Goal: Information Seeking & Learning: Learn about a topic

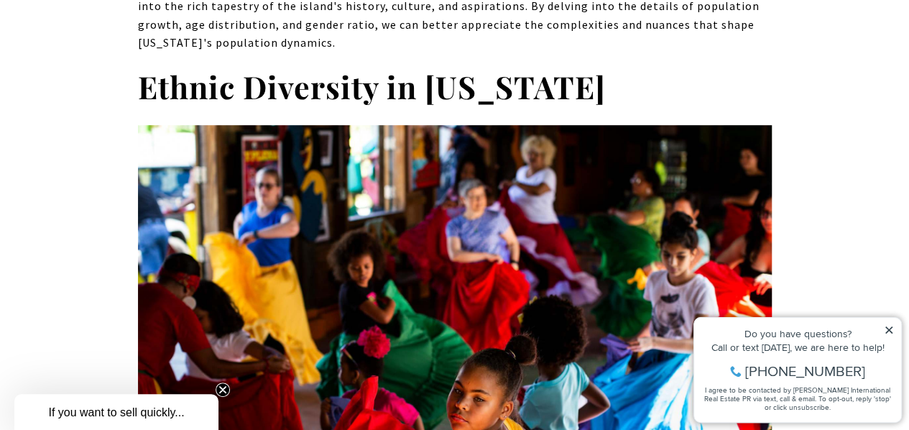
scroll to position [5739, 0]
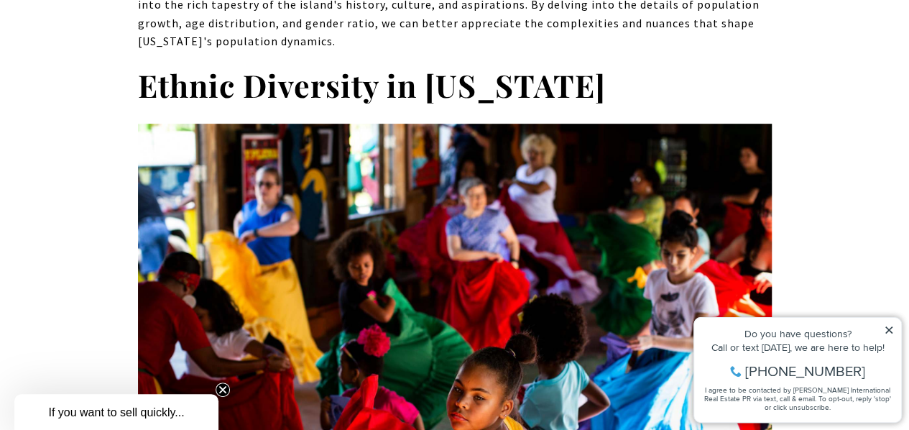
click at [887, 325] on icon at bounding box center [889, 330] width 10 height 10
click at [890, 325] on icon at bounding box center [889, 330] width 10 height 10
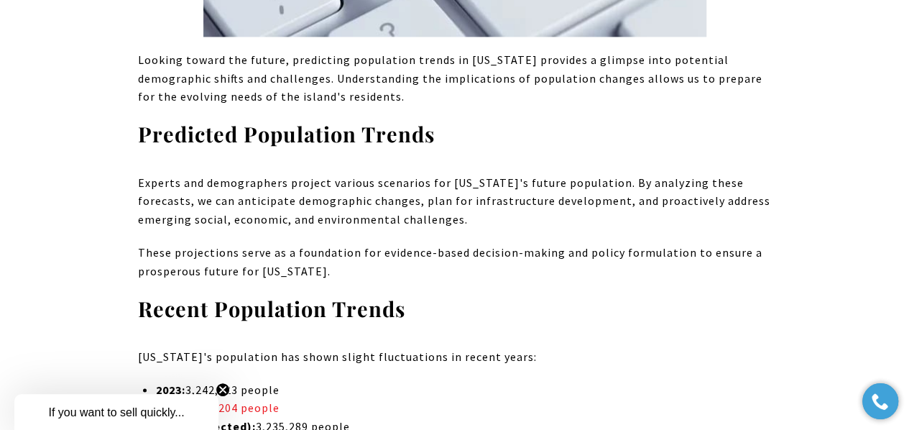
scroll to position [14547, 0]
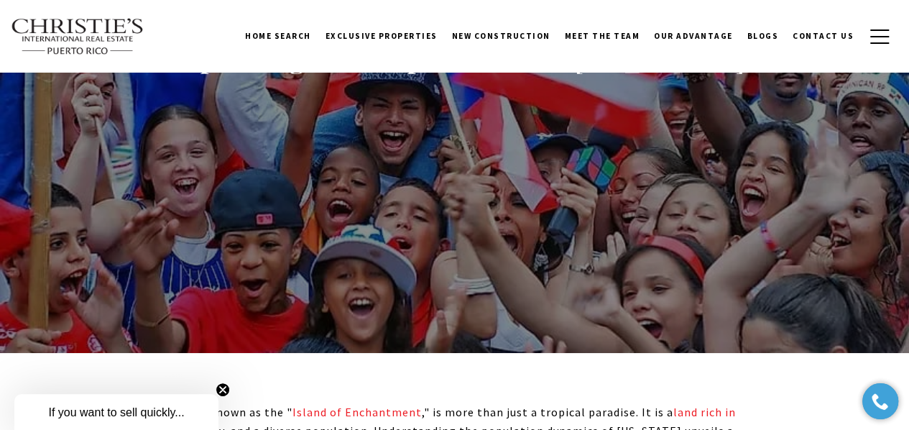
scroll to position [9, 0]
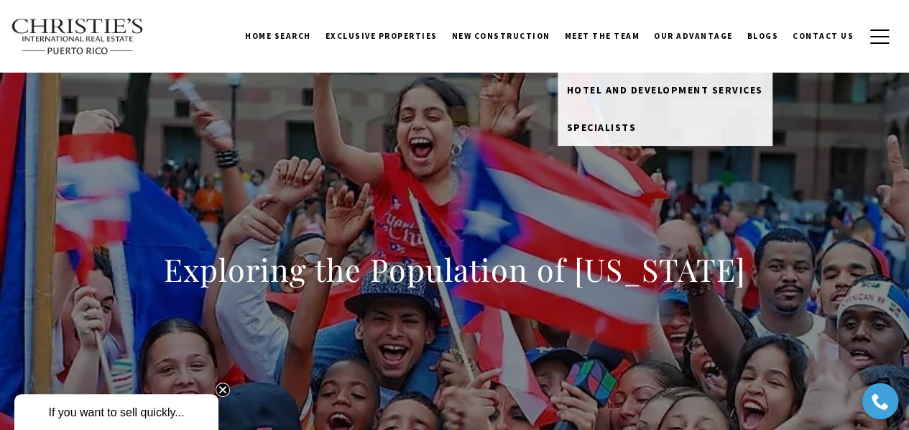
click at [598, 37] on link "Meet the Team" at bounding box center [602, 36] width 90 height 36
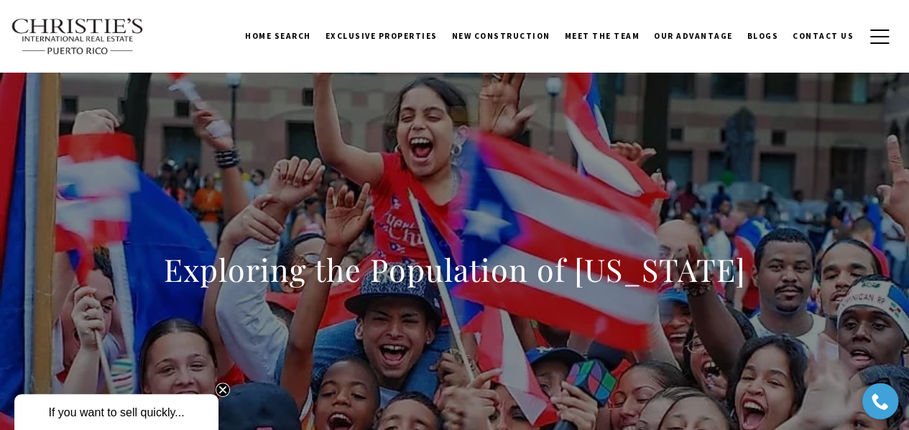
click at [598, 37] on link "Meet the Team" at bounding box center [602, 36] width 90 height 36
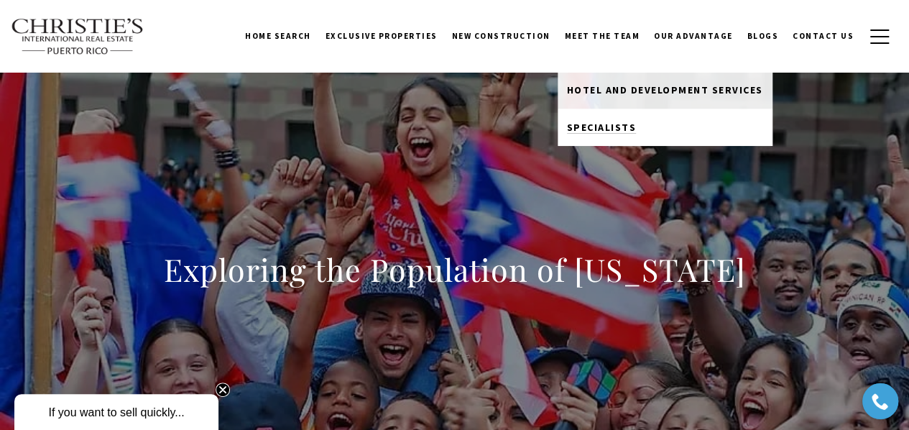
click at [629, 117] on link "Specialists" at bounding box center [664, 126] width 215 height 37
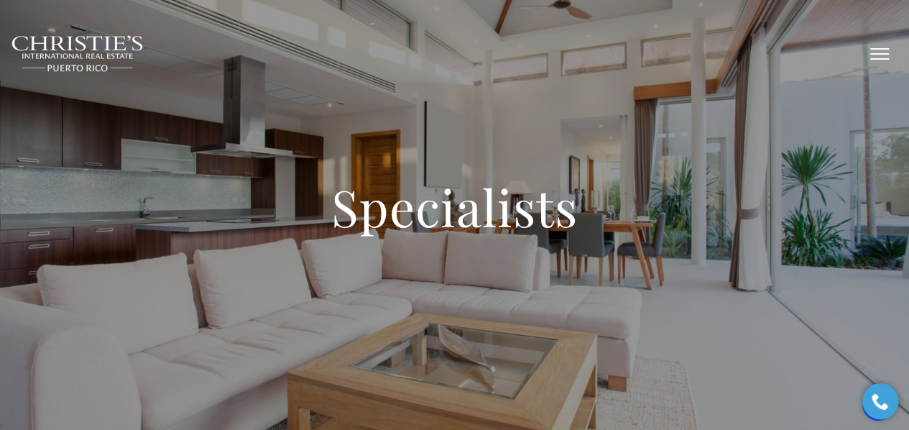
click at [875, 47] on button "button" at bounding box center [879, 54] width 37 height 42
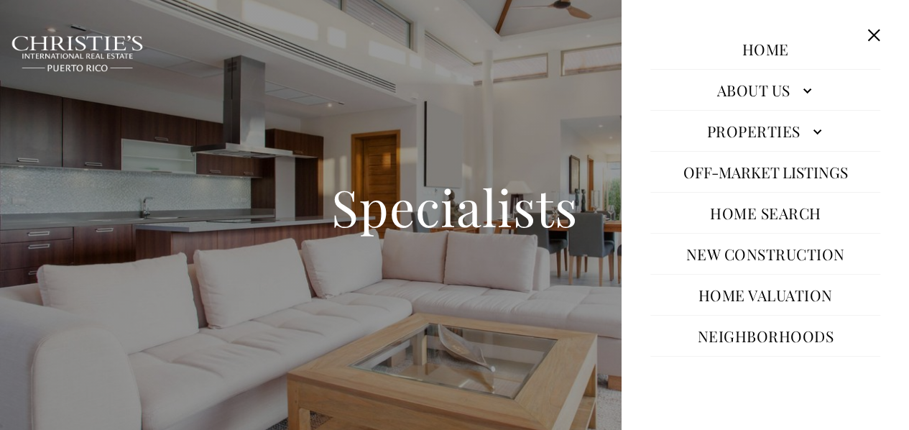
click at [789, 93] on link "About Us" at bounding box center [765, 90] width 230 height 34
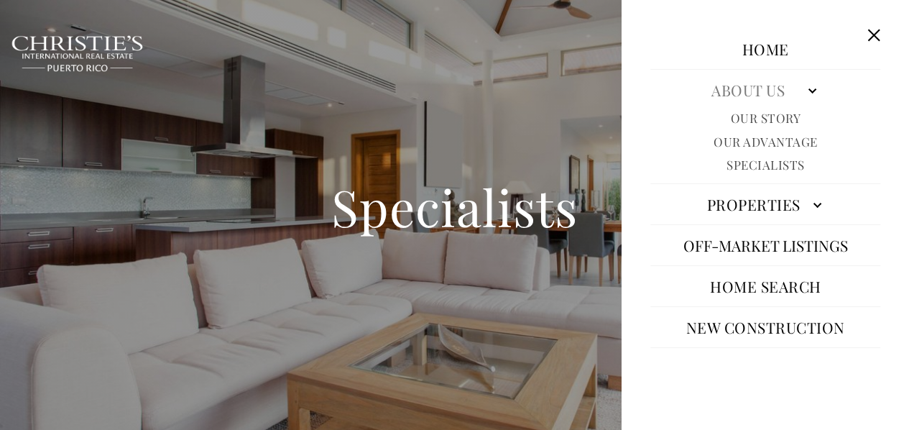
click at [777, 114] on link "Our Story" at bounding box center [765, 118] width 70 height 17
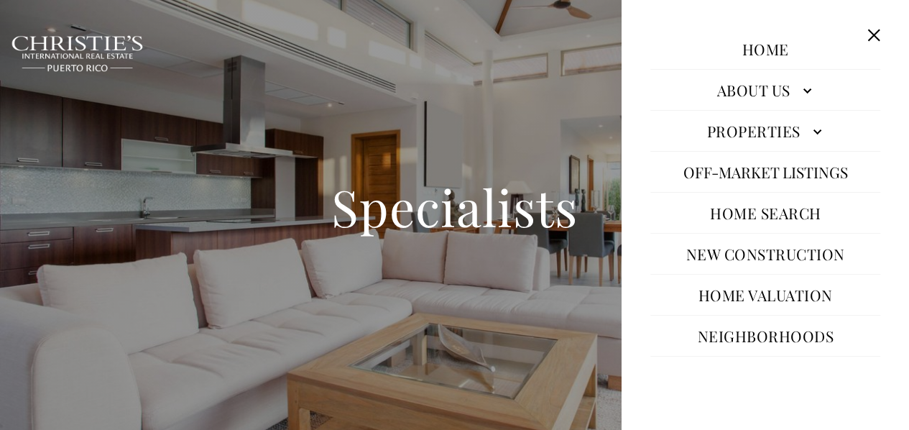
click at [790, 92] on link "About Us" at bounding box center [765, 90] width 230 height 34
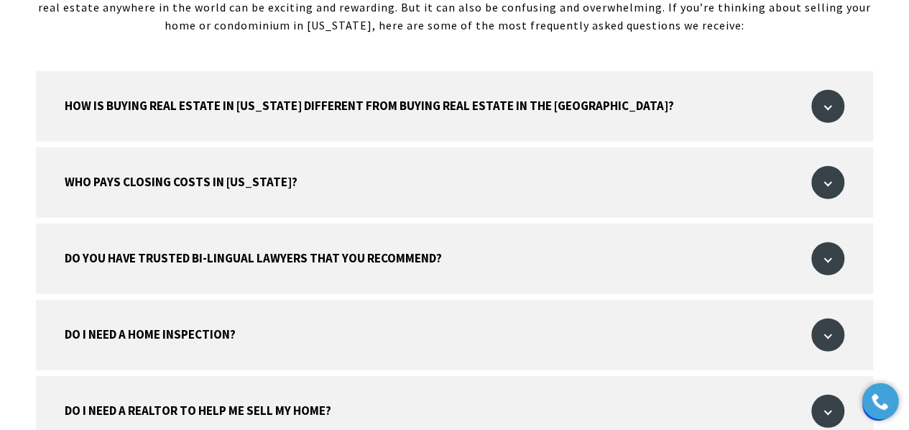
scroll to position [1939, 0]
